Goal: Task Accomplishment & Management: Use online tool/utility

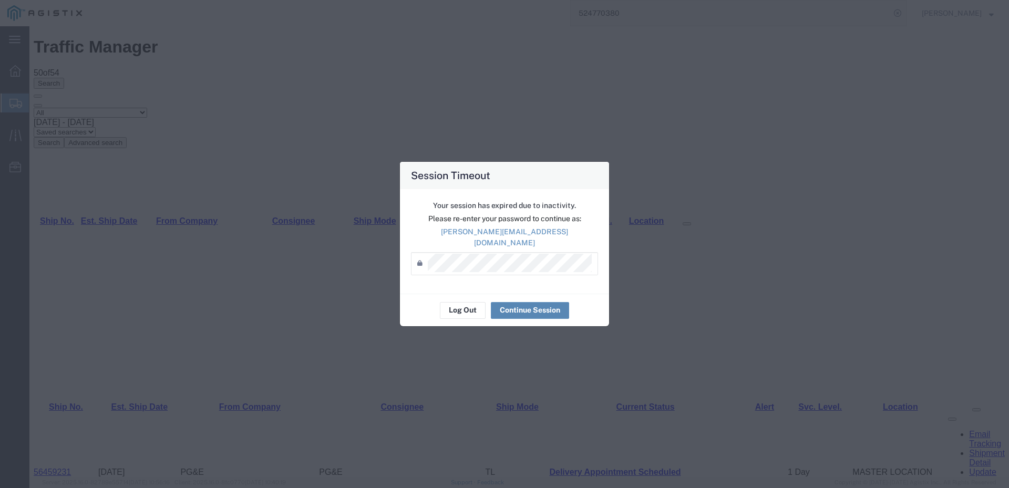
click at [532, 313] on button "Continue Session" at bounding box center [530, 310] width 78 height 17
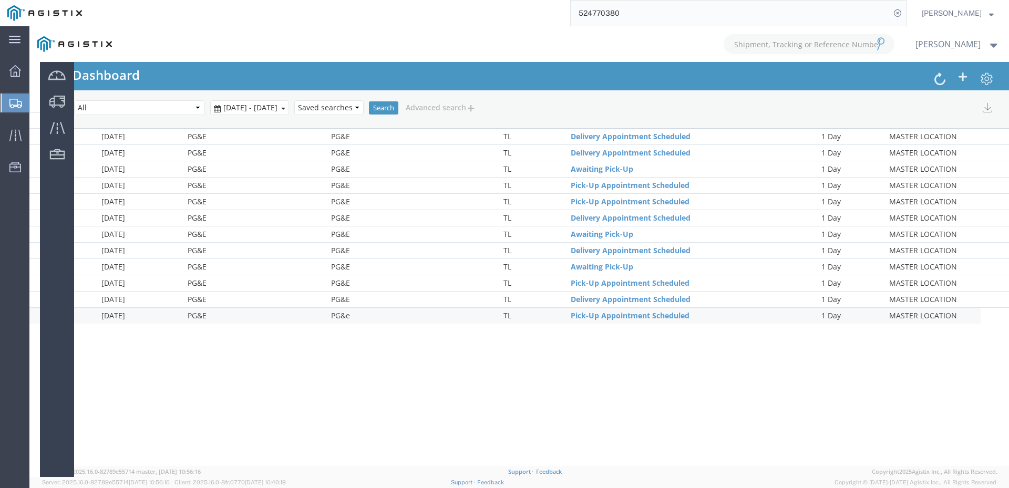
click at [59, 104] on div at bounding box center [518, 251] width 979 height 451
click at [12, 138] on icon at bounding box center [15, 135] width 12 height 12
drag, startPoint x: 661, startPoint y: 15, endPoint x: 604, endPoint y: 22, distance: 57.7
click at [604, 22] on input "524770380" at bounding box center [730, 13] width 319 height 25
type input "56459132"
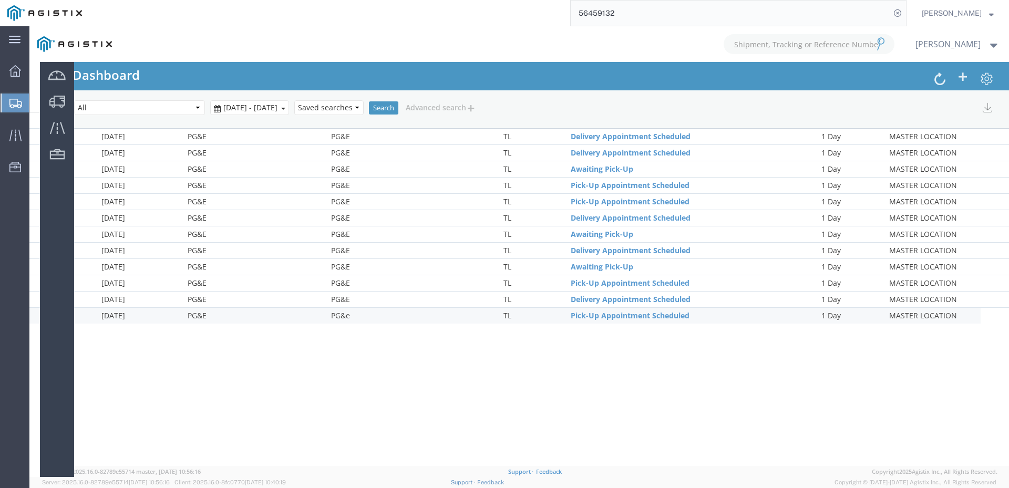
click at [982, 13] on span "[PERSON_NAME]" at bounding box center [958, 13] width 72 height 12
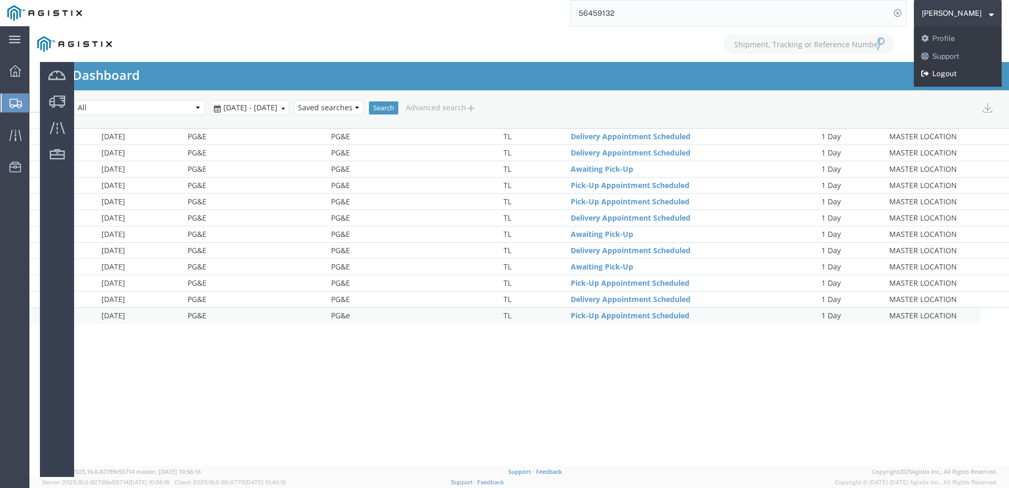
click at [972, 71] on link "Logout" at bounding box center [958, 74] width 88 height 18
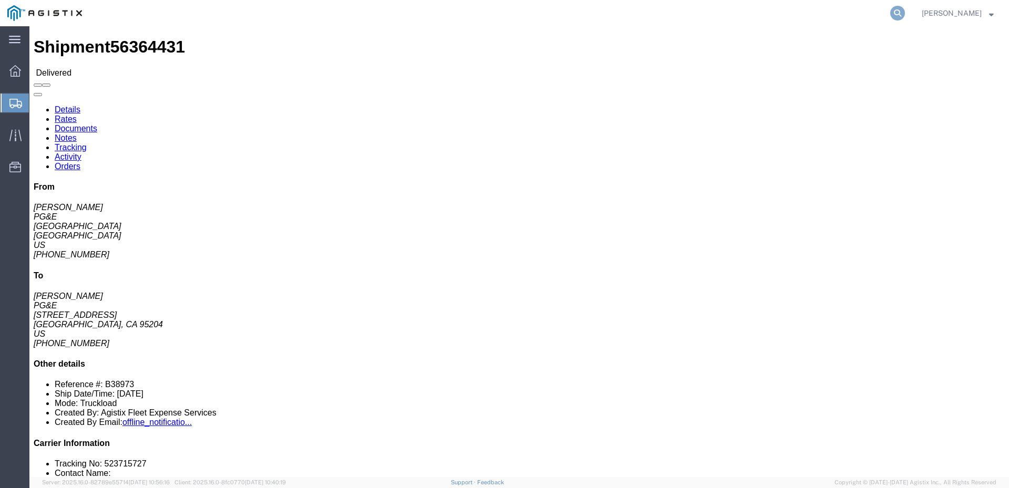
click at [905, 13] on icon at bounding box center [897, 13] width 15 height 15
click at [790, 14] on input "search" at bounding box center [730, 13] width 319 height 25
type input "56459132"
click span
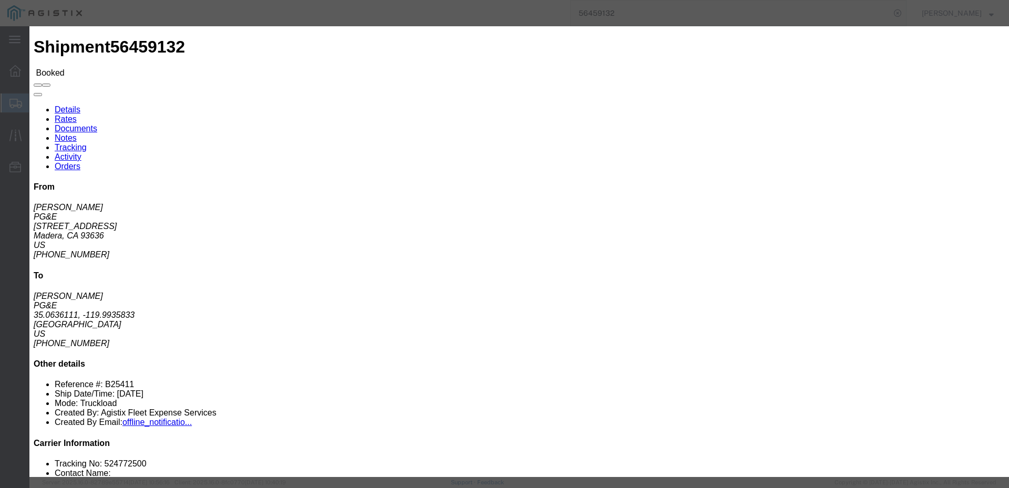
click input "text"
type input "mzarco@epplerinc.com"
click input "PGE Fleet Bill Of Lading"
checkbox input "true"
click button "Send"
